Goal: Task Accomplishment & Management: Manage account settings

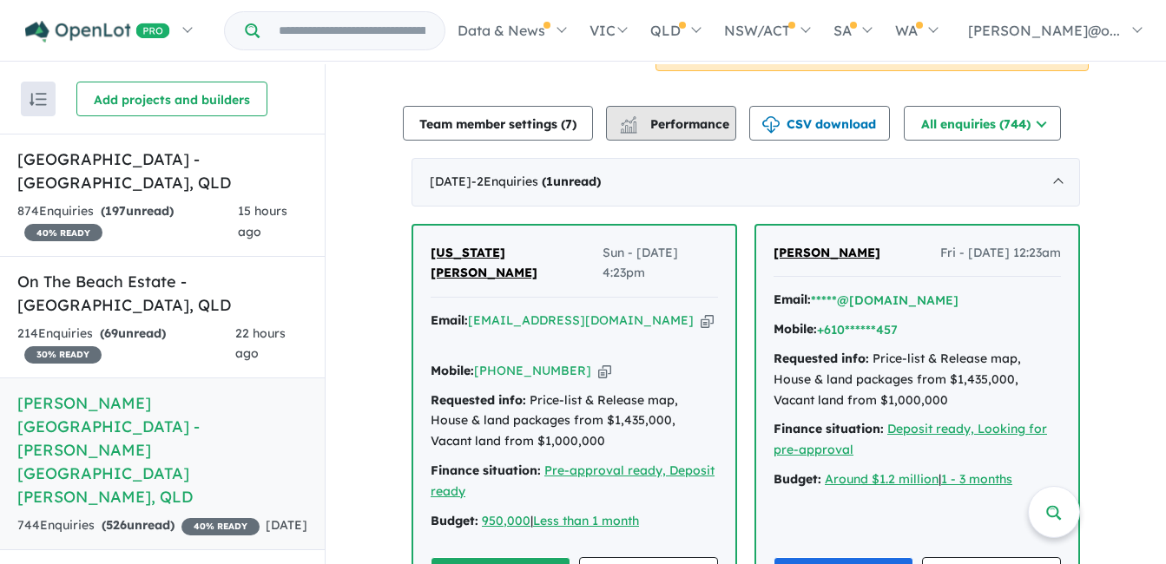
scroll to position [608, 0]
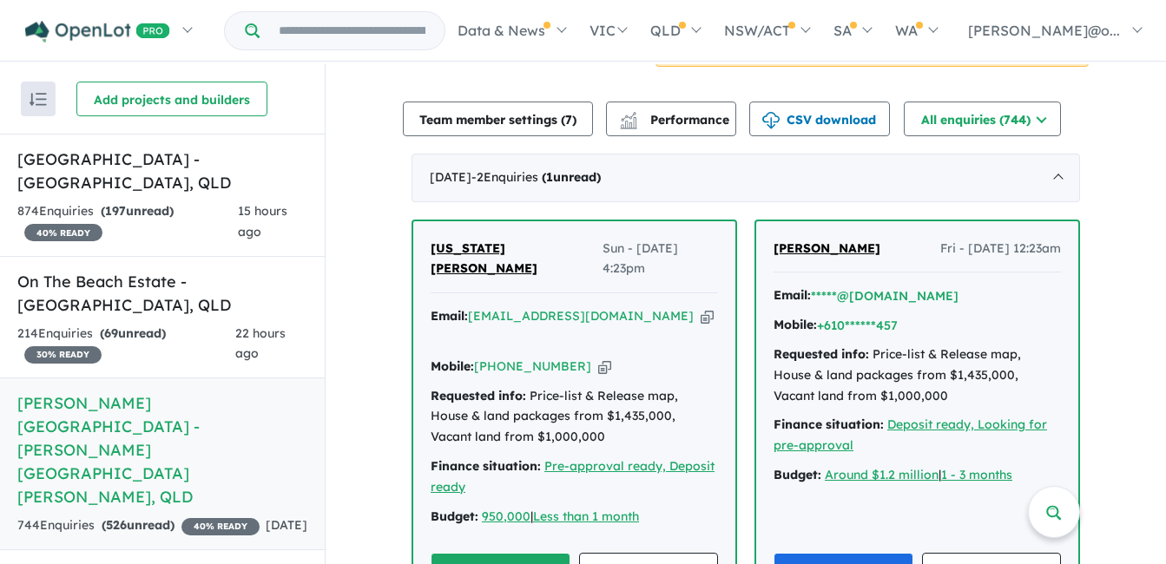
click at [534, 553] on button "Unread" at bounding box center [501, 571] width 140 height 37
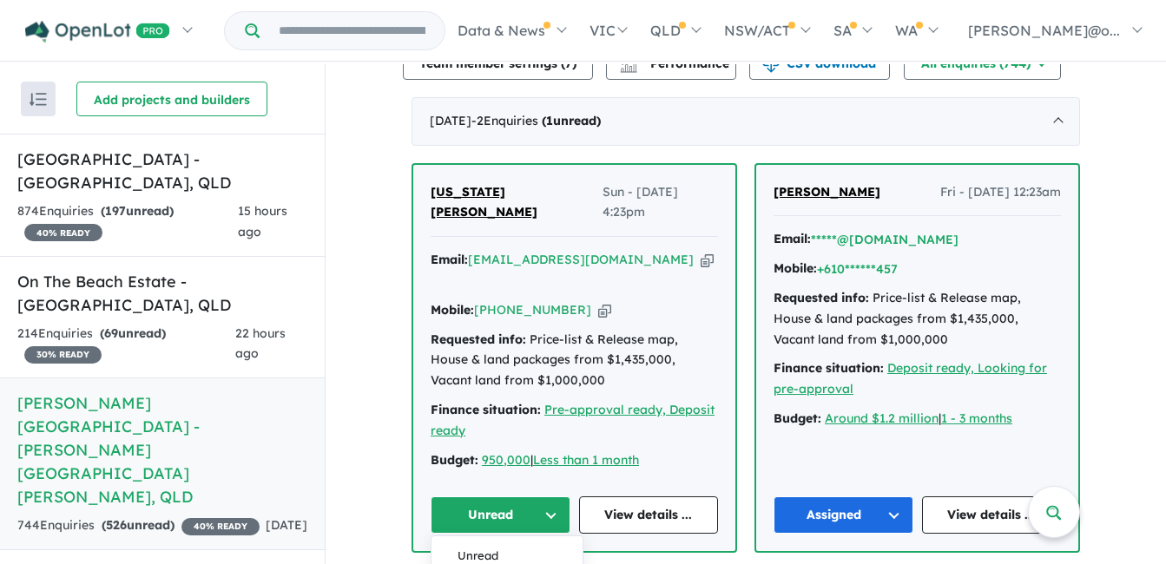
scroll to position [695, 0]
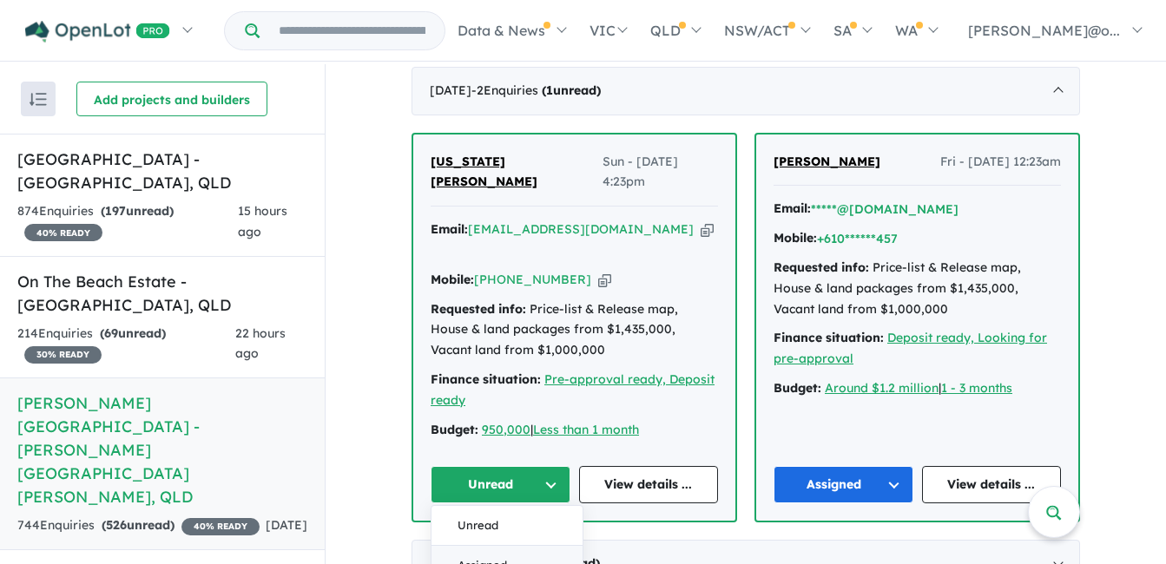
click at [497, 546] on button "Assigned" at bounding box center [507, 566] width 151 height 40
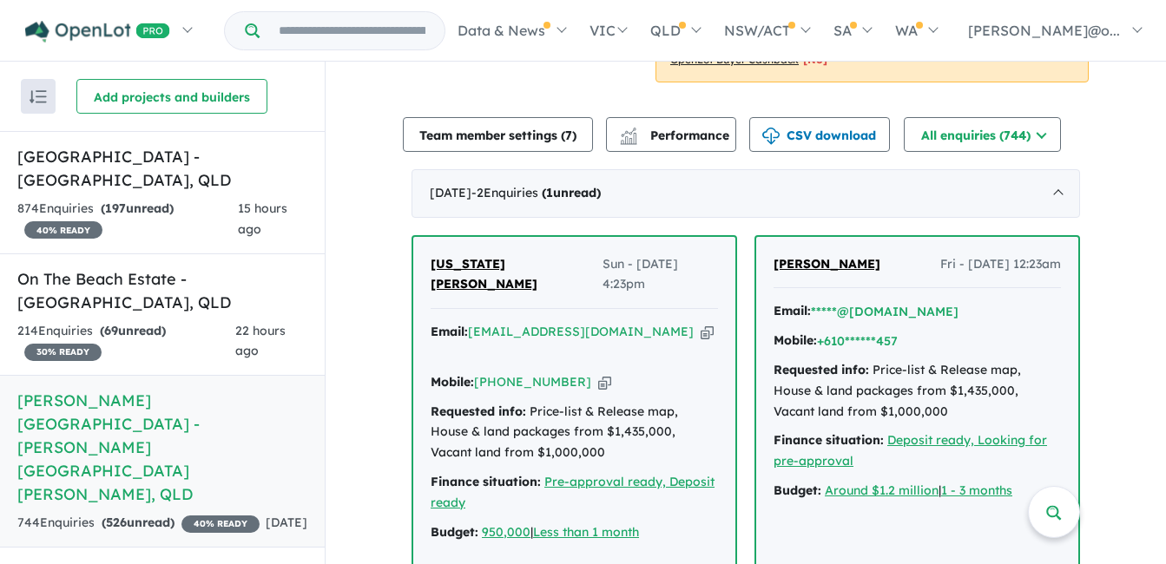
scroll to position [608, 0]
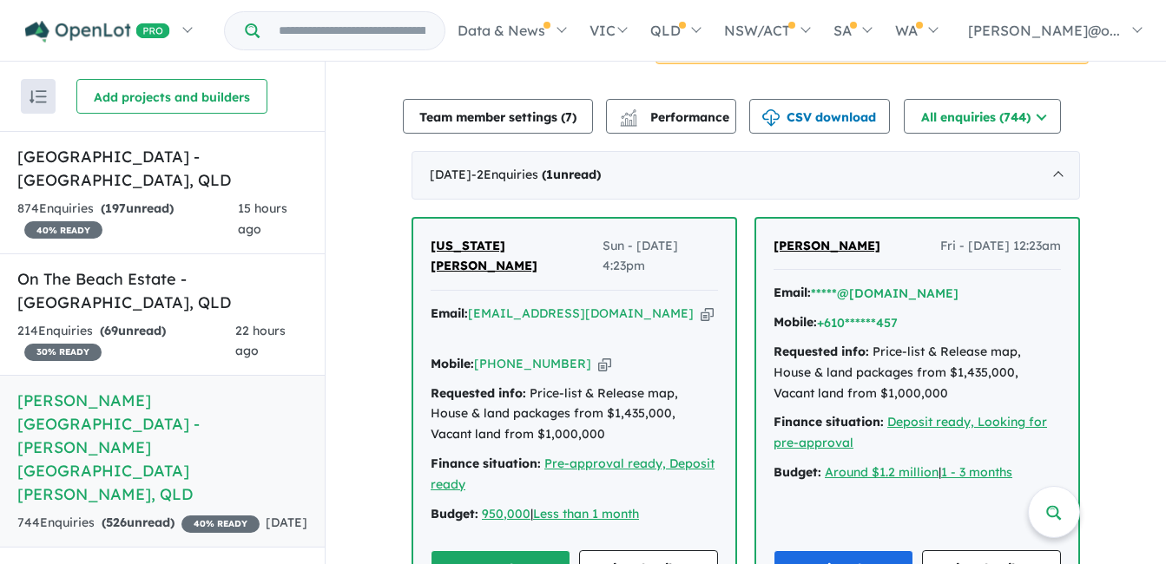
click at [506, 551] on button "Unread" at bounding box center [501, 569] width 140 height 37
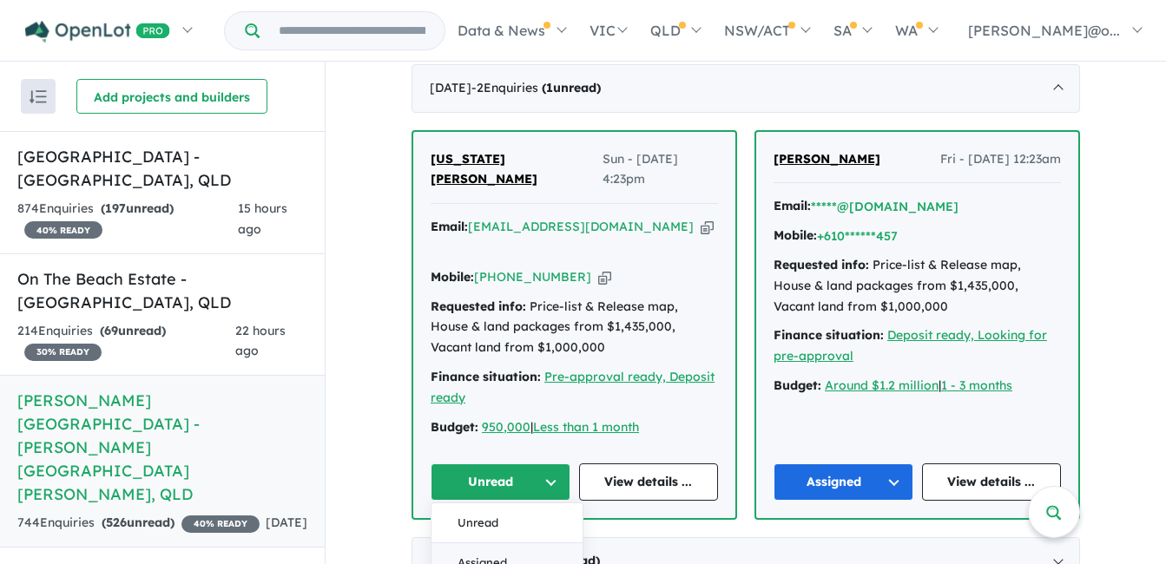
click at [507, 544] on button "Assigned" at bounding box center [507, 564] width 151 height 40
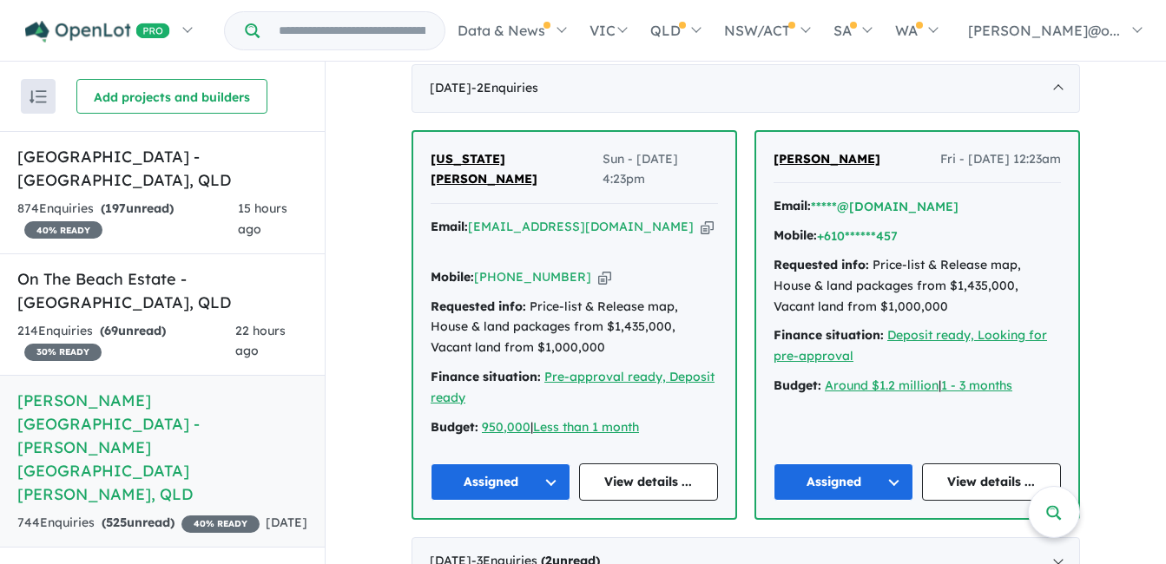
click at [701, 218] on icon "button" at bounding box center [707, 227] width 13 height 18
